Goal: Information Seeking & Learning: Compare options

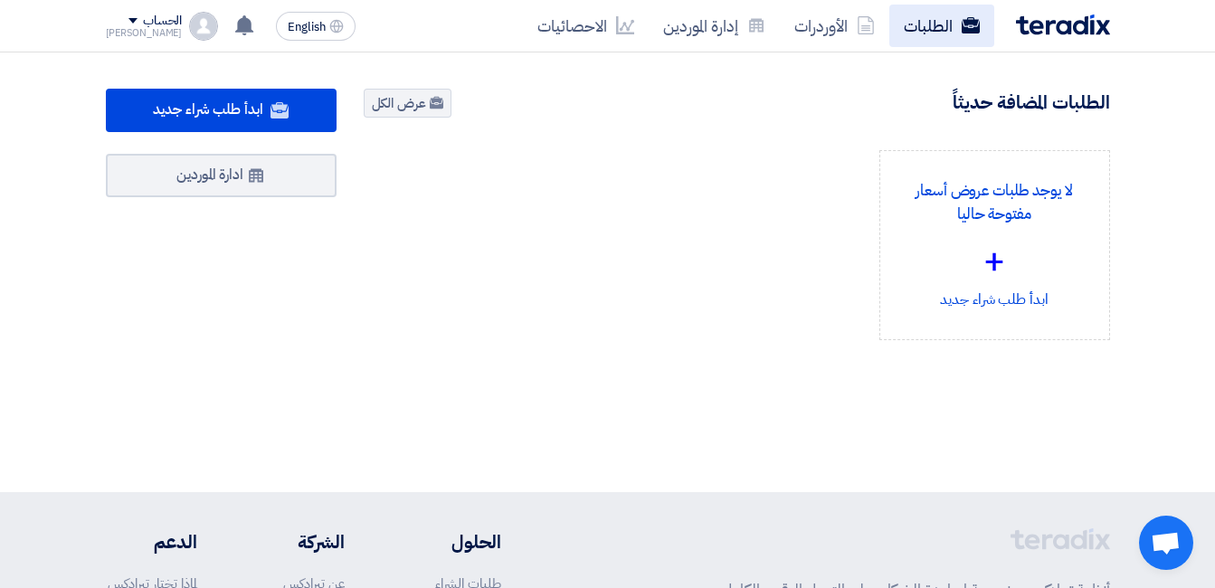
click at [937, 15] on link "الطلبات" at bounding box center [941, 26] width 105 height 43
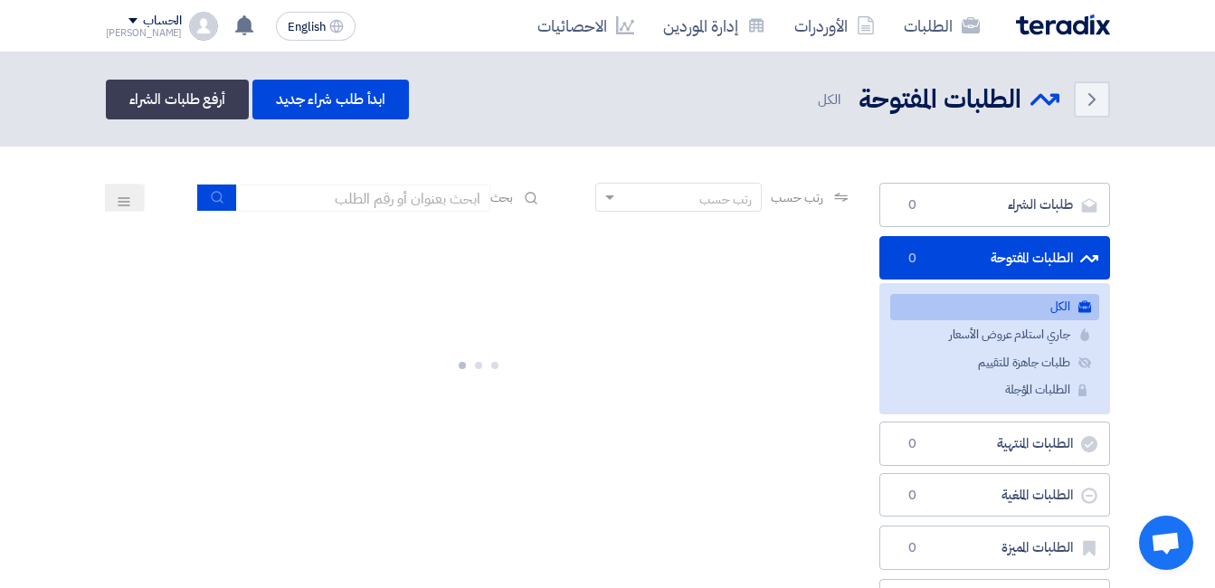
click at [900, 102] on h2 "الطلبات المفتوحة" at bounding box center [939, 99] width 163 height 35
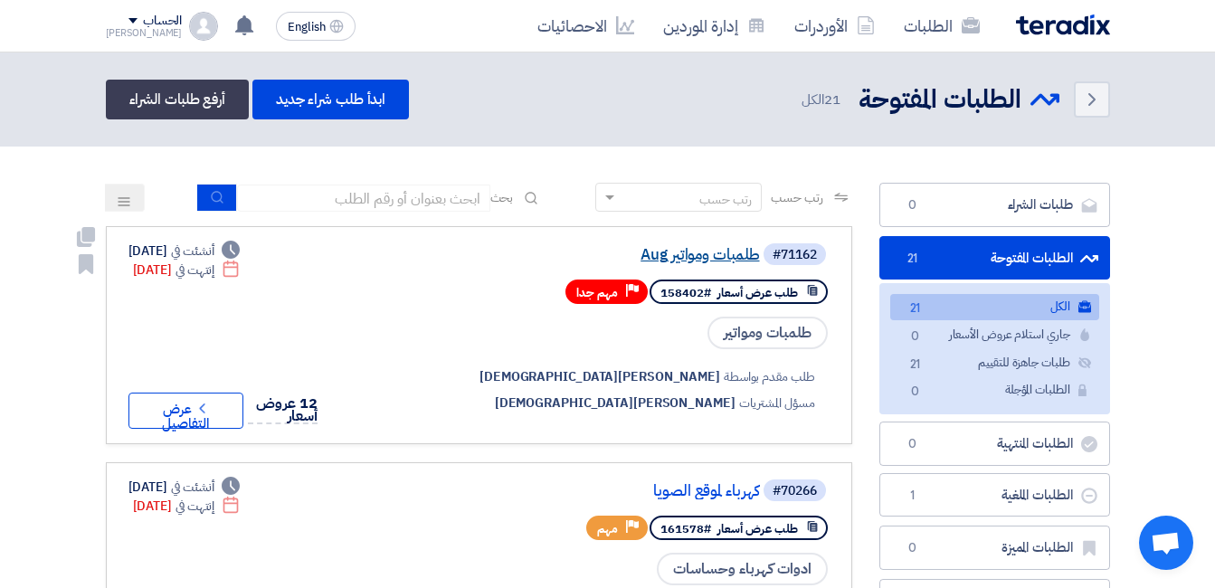
click at [760, 263] on link "طلمبات ومواتير Aug" at bounding box center [579, 255] width 362 height 16
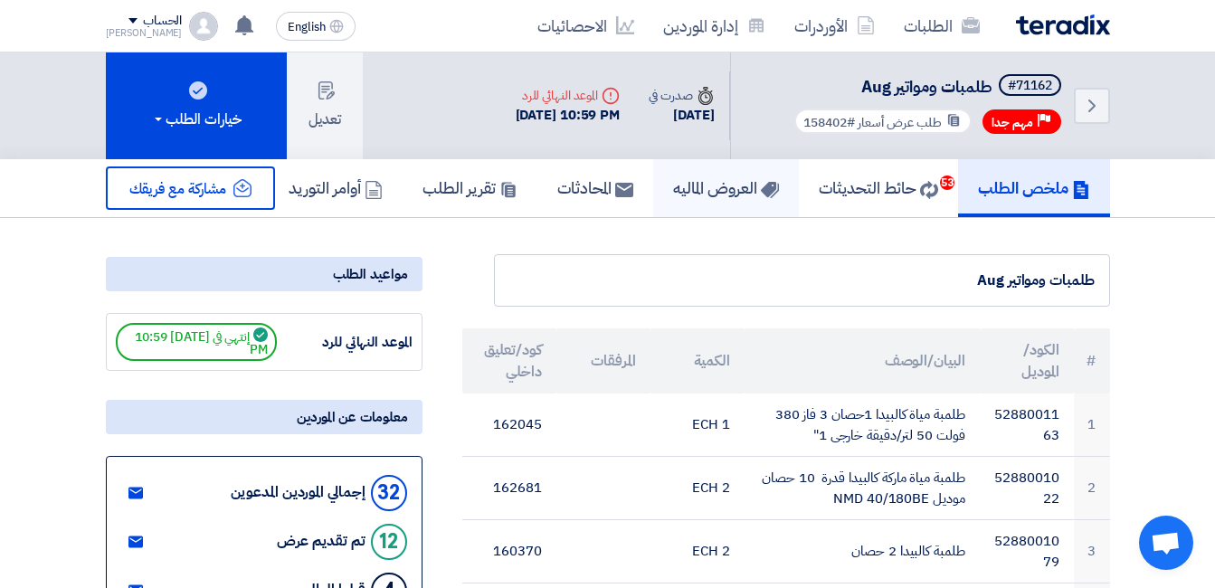
click at [763, 190] on use at bounding box center [769, 190] width 18 height 16
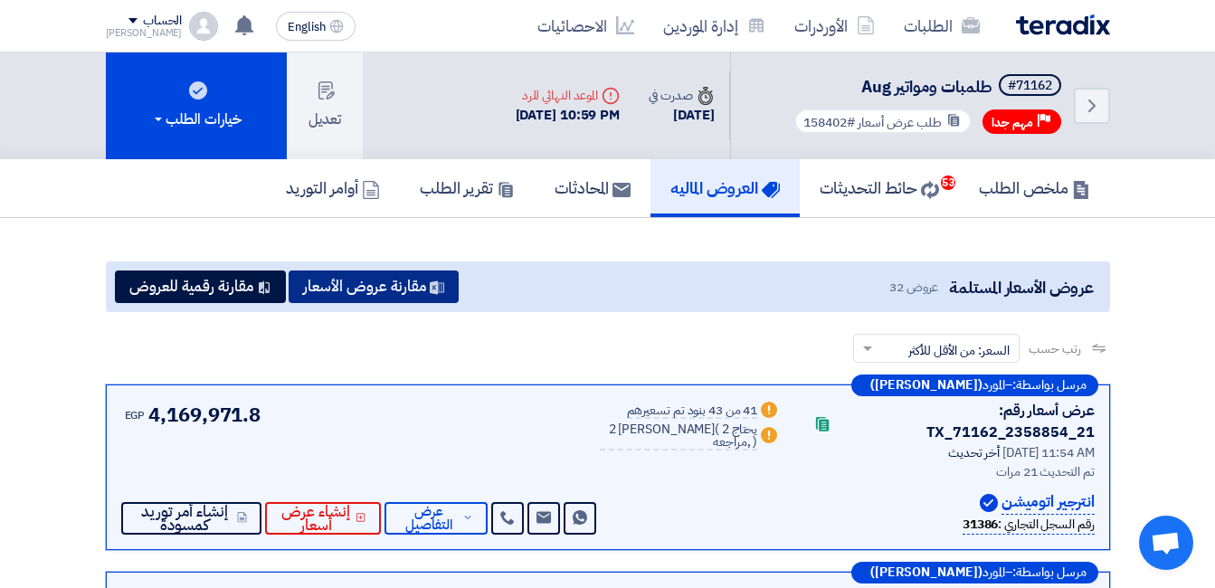
click at [320, 284] on button "مقارنة عروض الأسعار" at bounding box center [374, 286] width 170 height 33
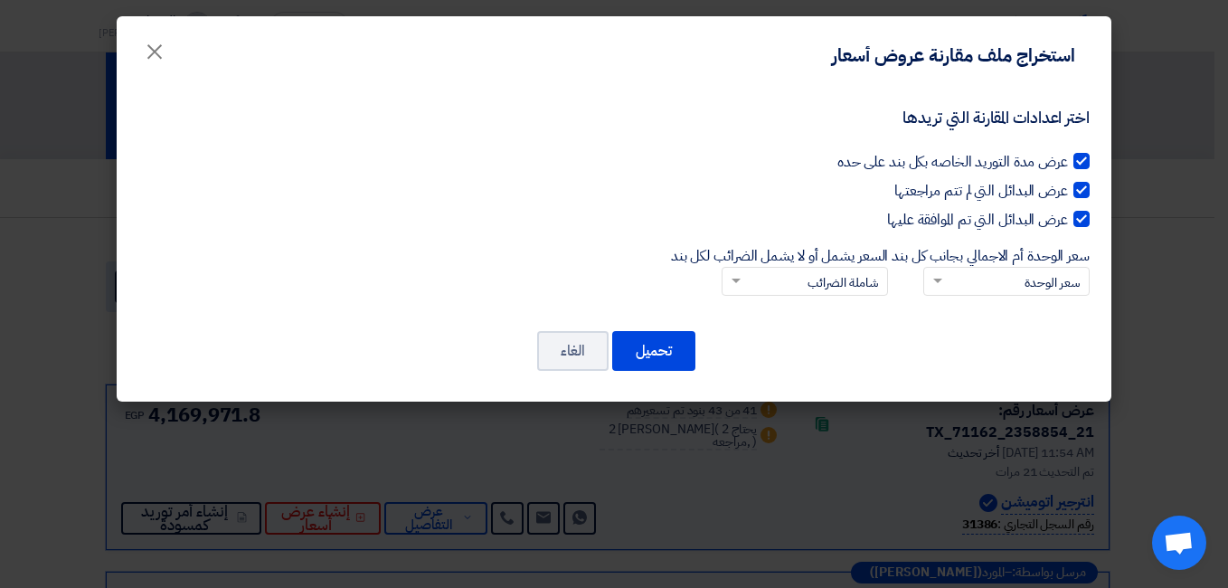
click at [698, 353] on div "تحميل الغاء" at bounding box center [614, 350] width 952 height 43
click at [663, 346] on button "تحميل" at bounding box center [653, 351] width 83 height 40
click at [663, 343] on button "تحميل" at bounding box center [653, 351] width 83 height 40
